Goal: Find specific page/section: Find specific page/section

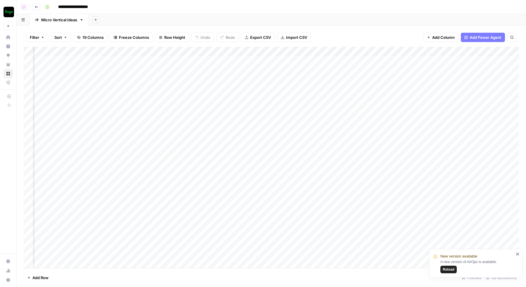
scroll to position [0, 235]
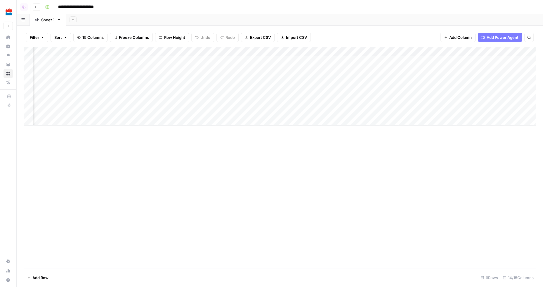
scroll to position [0, 575]
click at [489, 80] on div "Add Column" at bounding box center [280, 86] width 513 height 79
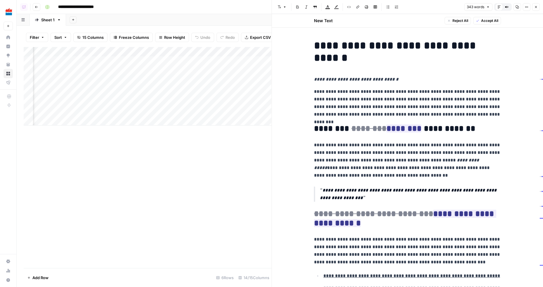
click at [532, 8] on button "Close" at bounding box center [536, 7] width 8 height 8
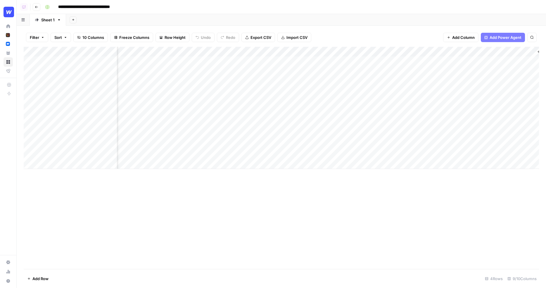
scroll to position [0, 226]
click at [267, 60] on div "Add Column" at bounding box center [281, 111] width 515 height 129
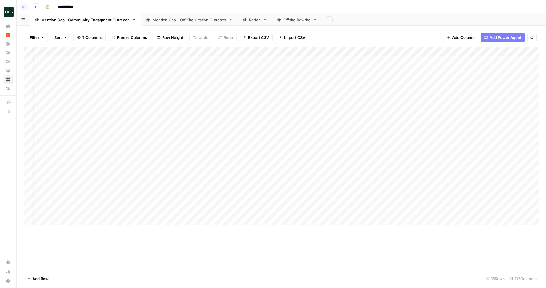
scroll to position [0, 334]
click at [158, 21] on div "Mention Gap - Off Site Citation Outreach" at bounding box center [190, 20] width 74 height 6
click at [112, 23] on link "Mention Gap - Community Engagment Outreach" at bounding box center [85, 20] width 111 height 12
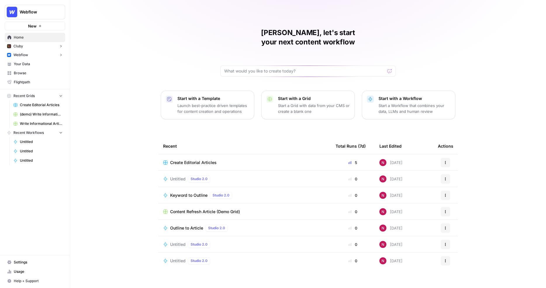
click at [41, 12] on span "Webflow" at bounding box center [37, 12] width 35 height 6
type input "gong"
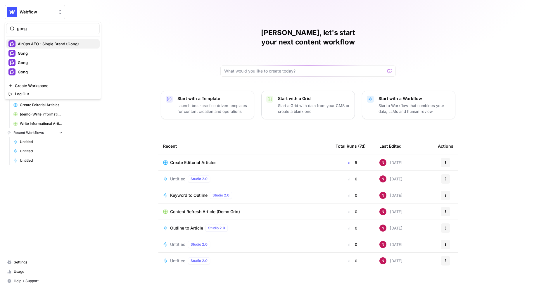
click at [45, 45] on span "AirOps AEO - Single Brand (Gong)" at bounding box center [56, 44] width 77 height 6
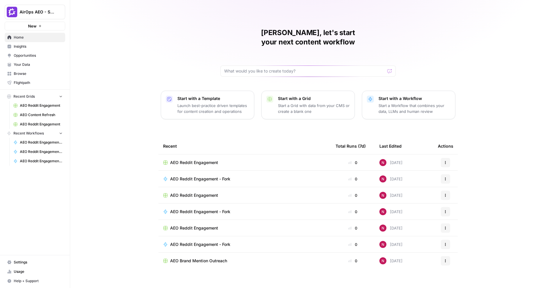
click at [31, 49] on span "Insights" at bounding box center [38, 46] width 49 height 5
